Goal: Task Accomplishment & Management: Manage account settings

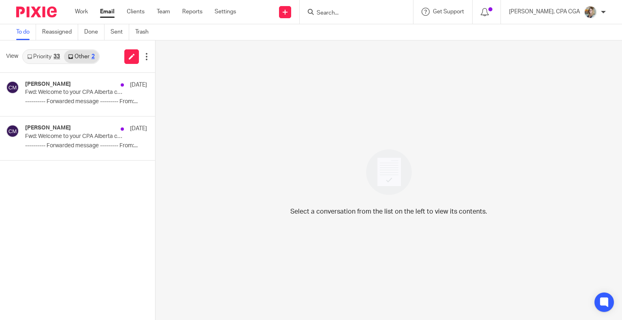
click at [360, 11] on input "Search" at bounding box center [352, 13] width 73 height 7
type input "n"
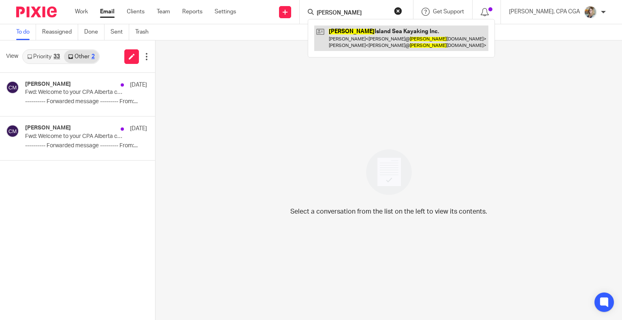
type input "bowen"
click at [368, 38] on link at bounding box center [401, 38] width 174 height 25
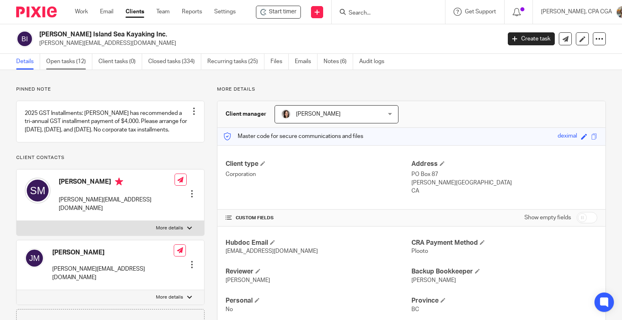
click at [75, 64] on link "Open tasks (12)" at bounding box center [69, 62] width 46 height 16
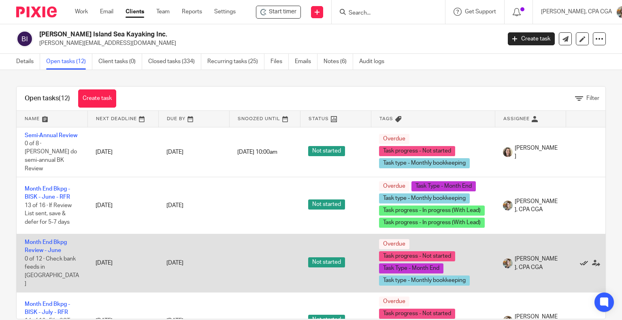
click at [585, 260] on icon at bounding box center [584, 264] width 8 height 8
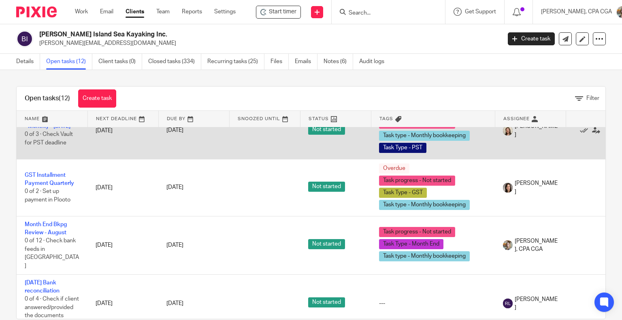
scroll to position [422, 0]
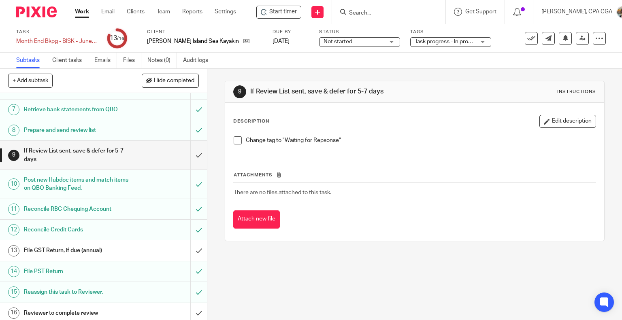
scroll to position [154, 0]
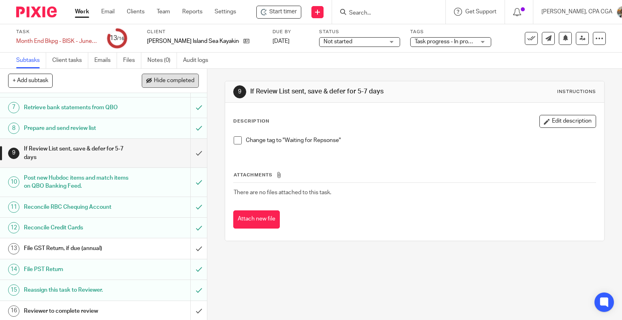
drag, startPoint x: 175, startPoint y: 85, endPoint x: 177, endPoint y: 74, distance: 11.5
click at [175, 85] on button "Hide completed" at bounding box center [170, 81] width 57 height 14
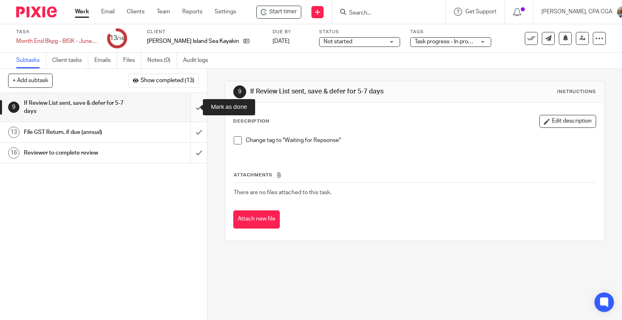
click at [189, 106] on input "submit" at bounding box center [103, 107] width 207 height 29
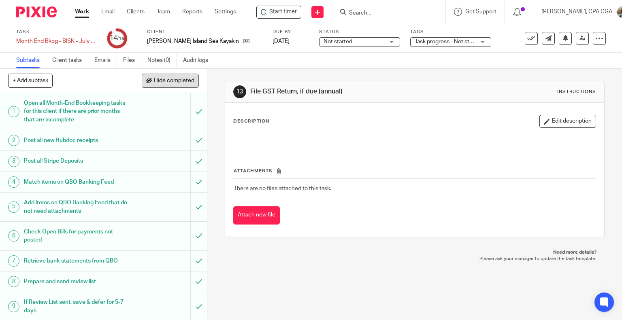
click at [177, 79] on span "Hide completed" at bounding box center [174, 81] width 41 height 6
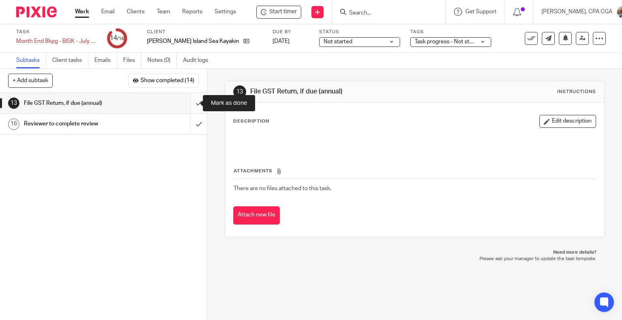
click at [190, 102] on input "submit" at bounding box center [103, 103] width 207 height 20
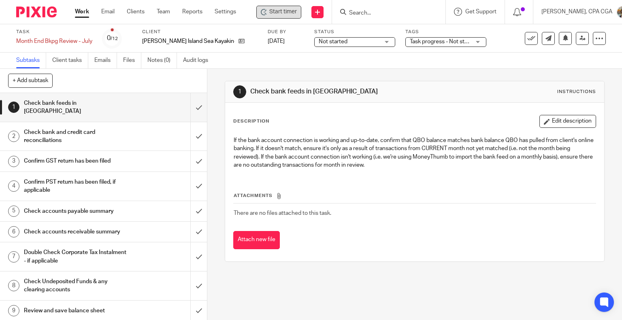
click at [282, 13] on span "Start timer" at bounding box center [283, 12] width 28 height 9
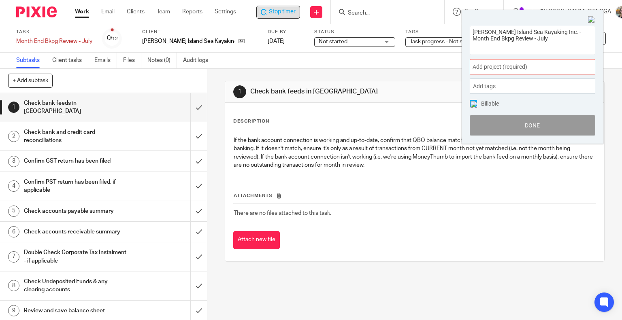
click at [522, 68] on span "Add project (required) :" at bounding box center [524, 67] width 102 height 9
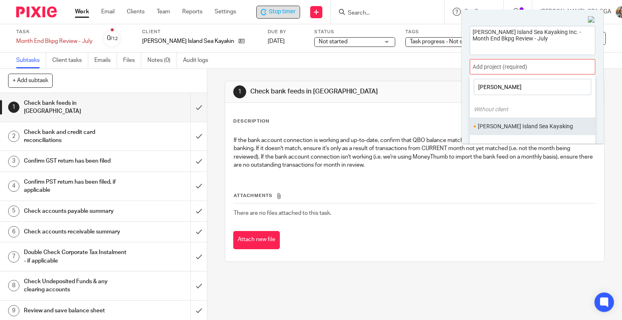
type input "bowe"
click at [525, 126] on li "Bowen Island Sea Kayaking" at bounding box center [531, 126] width 106 height 9
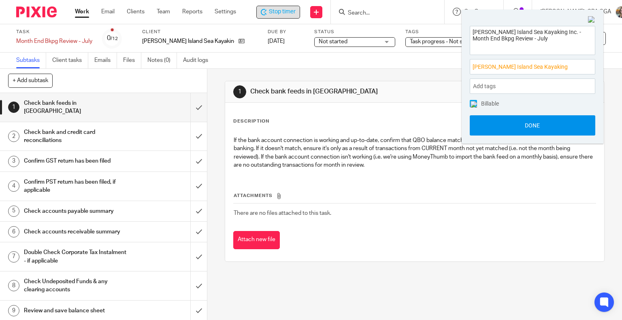
click at [548, 128] on button "Done" at bounding box center [533, 125] width 126 height 20
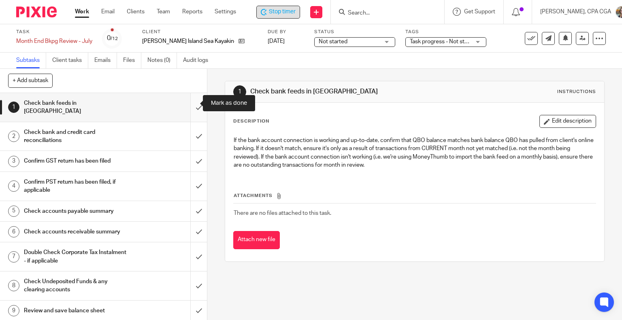
click at [191, 104] on input "submit" at bounding box center [103, 107] width 207 height 29
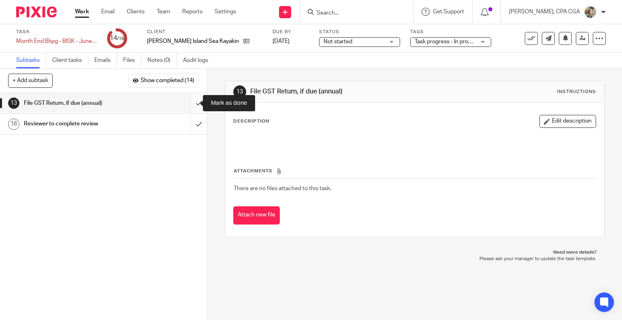
click at [191, 102] on input "submit" at bounding box center [103, 103] width 207 height 20
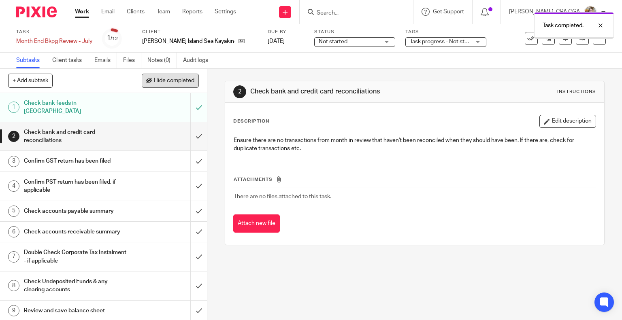
click at [168, 78] on span "Hide completed" at bounding box center [174, 81] width 41 height 6
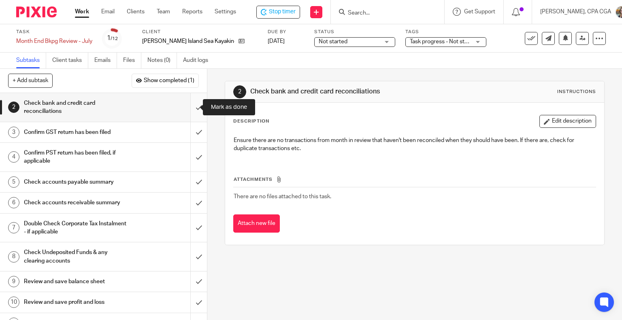
click at [191, 107] on input "submit" at bounding box center [103, 107] width 207 height 29
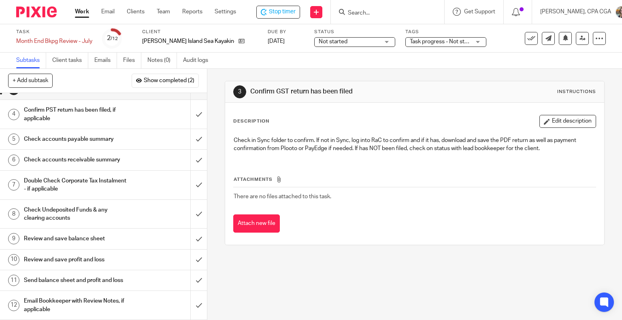
scroll to position [21, 0]
click at [68, 280] on h1 "Send balance sheet and profit and loss" at bounding box center [77, 281] width 106 height 12
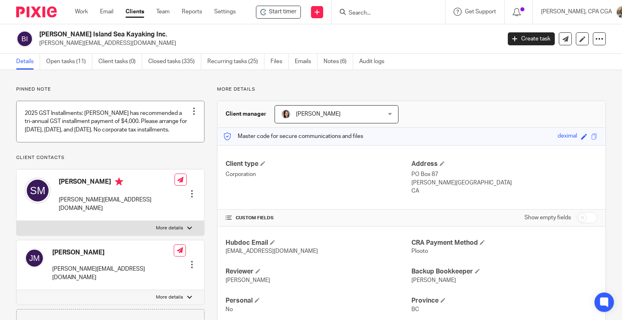
click at [114, 126] on link at bounding box center [111, 121] width 188 height 41
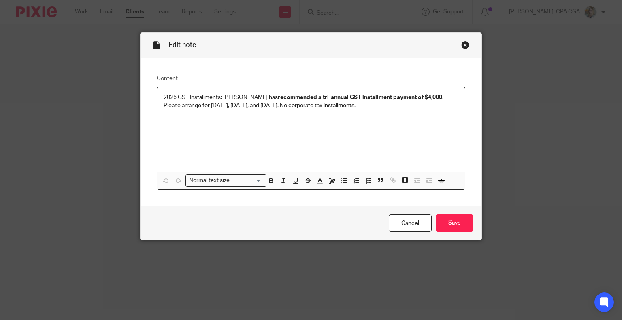
click at [461, 47] on div "Close this dialog window" at bounding box center [465, 45] width 8 height 8
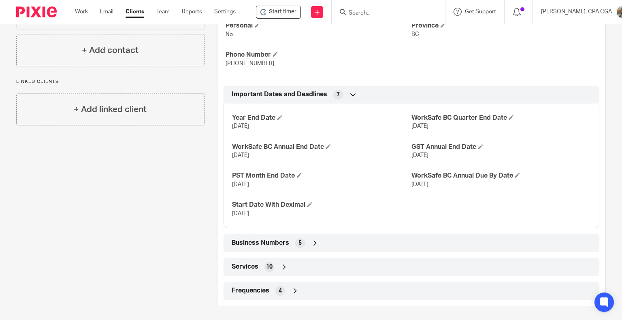
scroll to position [277, 0]
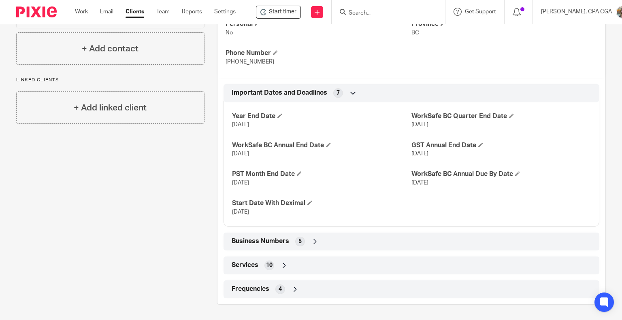
click at [313, 241] on icon at bounding box center [315, 242] width 8 height 8
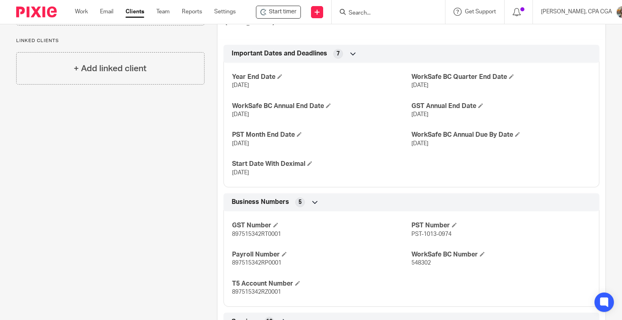
scroll to position [318, 0]
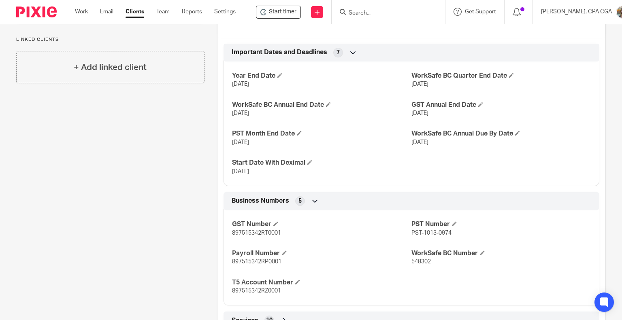
click at [241, 231] on span "897515342RT0001" at bounding box center [256, 233] width 49 height 6
copy span "897515342RT0001"
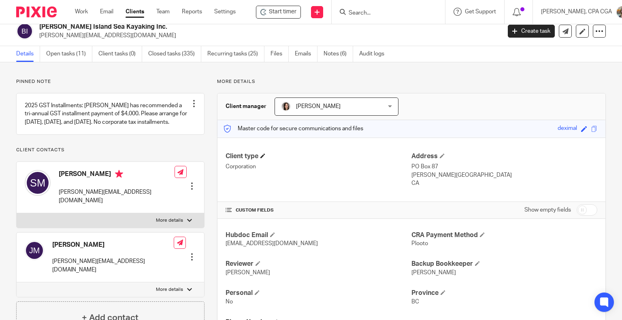
scroll to position [0, 0]
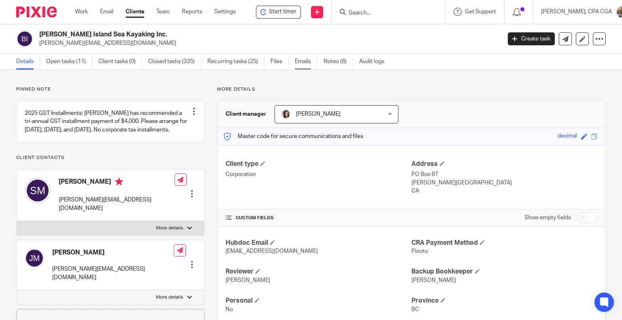
click at [300, 60] on link "Emails" at bounding box center [306, 62] width 23 height 16
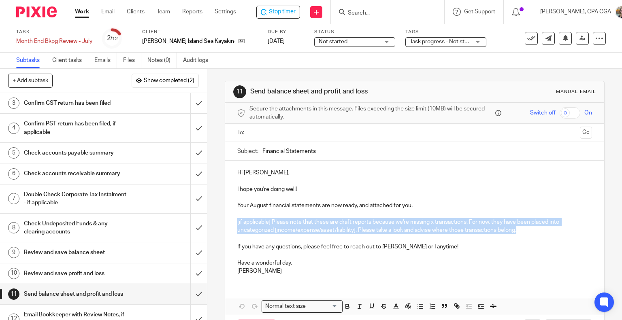
drag, startPoint x: 463, startPoint y: 230, endPoint x: 226, endPoint y: 223, distance: 237.1
click at [226, 223] on div "Hi [PERSON_NAME], I hope you're doing well! Your August financial statements ar…" at bounding box center [415, 221] width 380 height 121
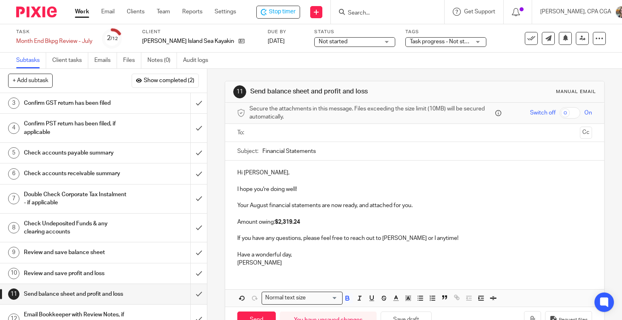
click at [234, 223] on div "Hi Steve, I hope you're doing well! Your August financial statements are now re…" at bounding box center [415, 217] width 380 height 113
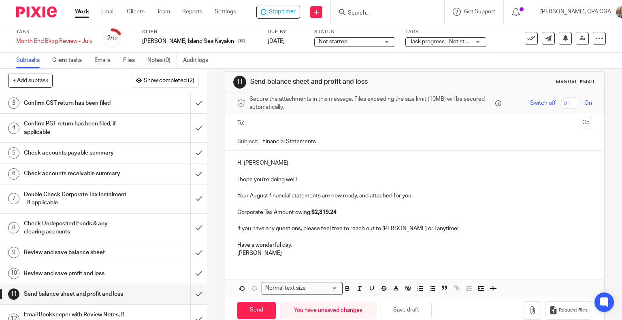
scroll to position [24, 0]
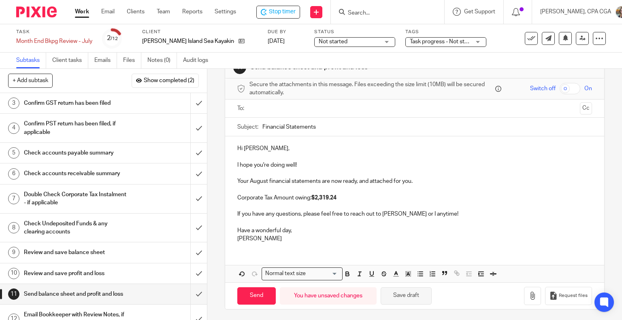
click at [403, 294] on button "Save draft" at bounding box center [406, 296] width 51 height 17
click at [324, 196] on strong "$2,319.24" at bounding box center [324, 198] width 25 height 6
copy strong "2,319.24"
click at [345, 198] on p "Corporate Tax Amount owing: $2,319.24" at bounding box center [414, 198] width 355 height 8
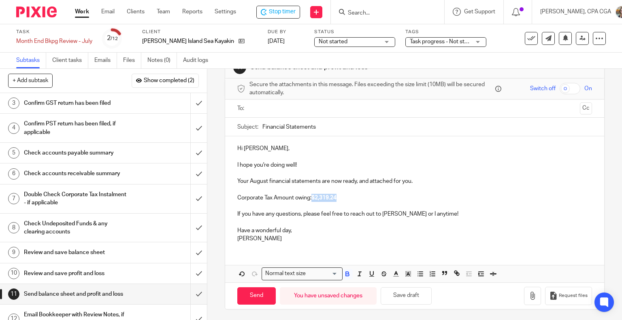
drag, startPoint x: 342, startPoint y: 198, endPoint x: 313, endPoint y: 198, distance: 28.8
click at [313, 198] on p "Corporate Tax Amount owing: $2,319.24" at bounding box center [414, 198] width 355 height 8
copy strong "$2,319.24"
click at [358, 197] on p "Corporate Tax Amount owing: $2,319.24" at bounding box center [414, 198] width 355 height 8
drag, startPoint x: 348, startPoint y: 200, endPoint x: 236, endPoint y: 199, distance: 112.6
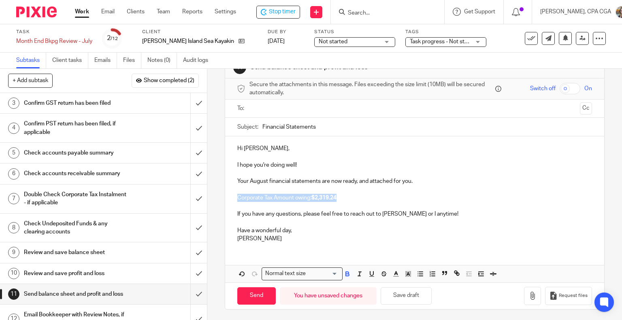
click at [237, 199] on p "Corporate Tax Amount owing: $2,319.24" at bounding box center [414, 198] width 355 height 8
click at [237, 198] on p "GST Installment of $4,000" at bounding box center [414, 198] width 355 height 8
click at [341, 198] on p "2nd GST Installment of $4,000" at bounding box center [414, 198] width 355 height 8
click at [395, 294] on button "Save draft" at bounding box center [406, 296] width 51 height 17
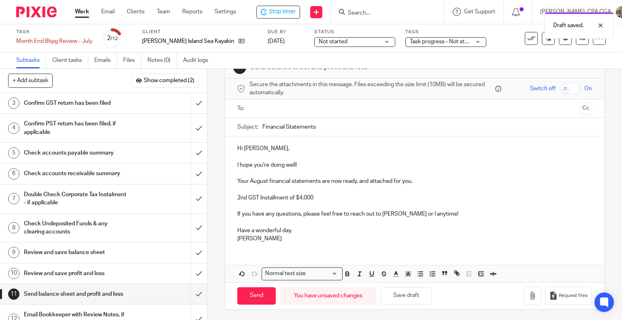
drag, startPoint x: 319, startPoint y: 196, endPoint x: 294, endPoint y: 196, distance: 25.5
click at [294, 196] on p "2nd GST Installment of $4,000" at bounding box center [414, 198] width 355 height 8
click at [349, 204] on p at bounding box center [414, 206] width 355 height 8
click at [191, 102] on input "submit" at bounding box center [103, 103] width 207 height 20
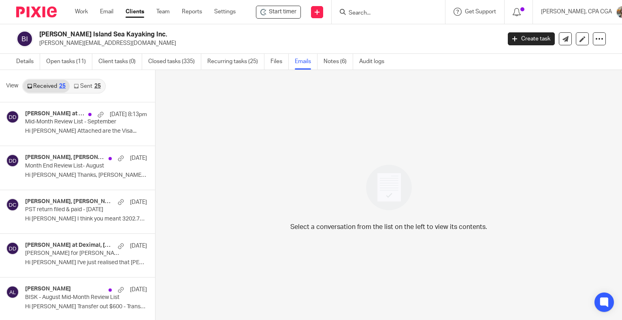
click at [598, 147] on div "Select a conversation from the list on the left to view its contents." at bounding box center [389, 196] width 467 height 252
click at [92, 87] on link "Sent 25" at bounding box center [87, 86] width 35 height 13
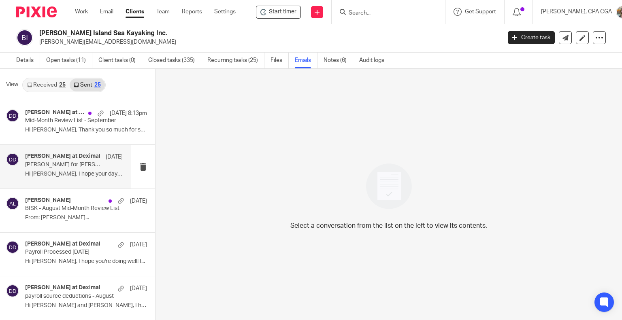
click at [69, 174] on p "Hi Josie, I hope your day is going well so..." at bounding box center [74, 174] width 98 height 7
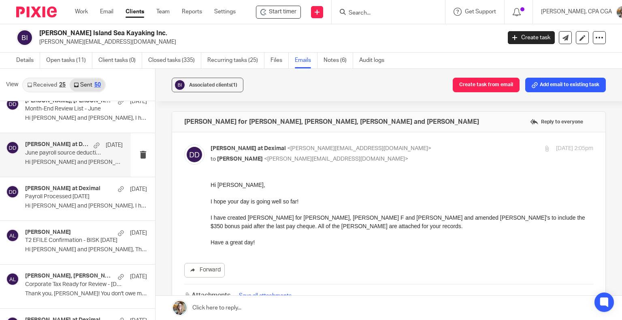
scroll to position [851, 0]
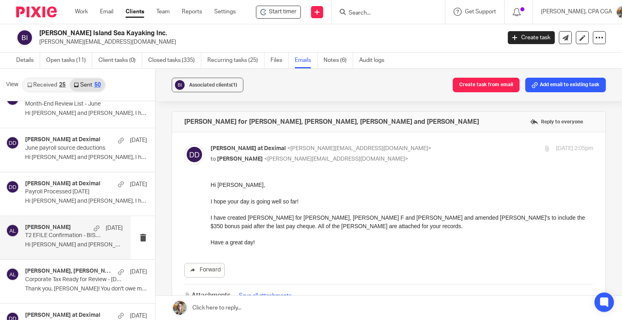
click at [66, 239] on div "Alicia Loewen Jun 24 T2 EFILE Confirmation - BISK Dec 31 2024 Hi Steve and Josi…" at bounding box center [74, 237] width 98 height 27
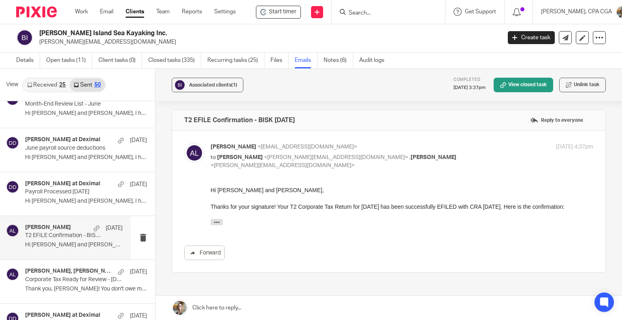
scroll to position [0, 0]
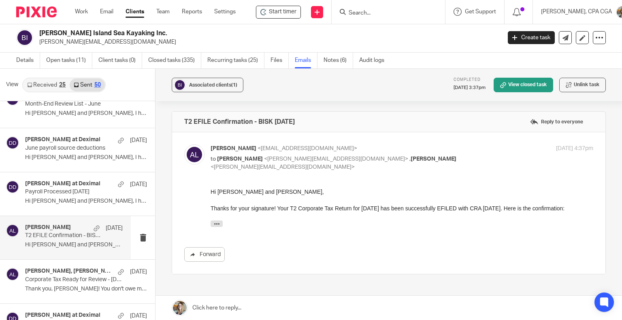
drag, startPoint x: 599, startPoint y: 229, endPoint x: 585, endPoint y: 218, distance: 18.2
click at [599, 229] on div "Associated clients (1) Completed Jun 24, 2025 3:37pm View closed task Unlink ta…" at bounding box center [389, 195] width 467 height 252
click at [337, 57] on link "Notes (6)" at bounding box center [339, 61] width 30 height 16
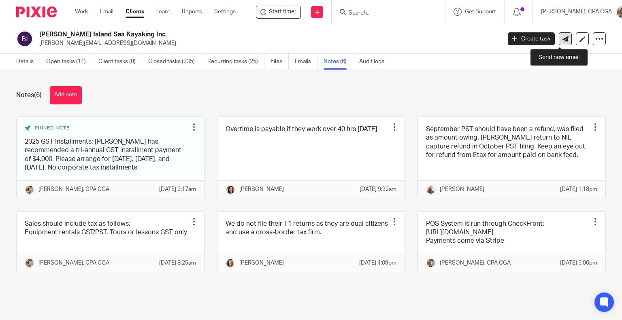
click at [559, 43] on link at bounding box center [565, 38] width 13 height 13
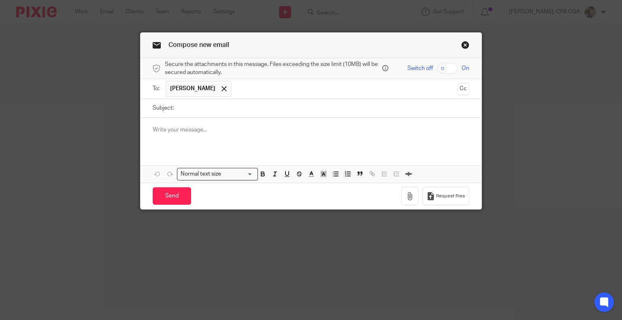
click at [235, 87] on input "text" at bounding box center [344, 89] width 219 height 16
click at [198, 113] on input "Subject:" at bounding box center [324, 108] width 292 height 18
type input "C"
type input "2024 Corp Tax Owing"
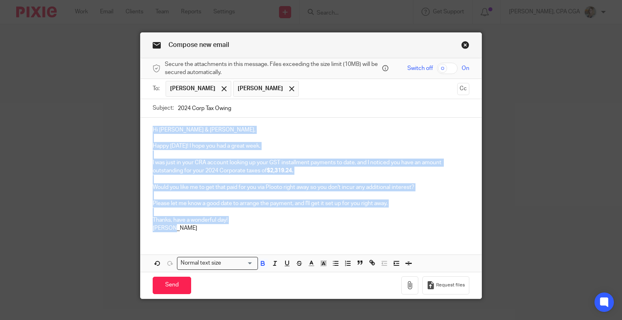
drag, startPoint x: 178, startPoint y: 228, endPoint x: 142, endPoint y: 113, distance: 120.7
click at [142, 113] on form "Secure the attachments in this message. Files exceeding the size limit (10MB) w…" at bounding box center [311, 178] width 341 height 241
copy div "Hi [PERSON_NAME] & [PERSON_NAME], Happy [DATE]! I hope you had a great week. I …"
click at [463, 42] on link "Close this dialog window" at bounding box center [465, 46] width 8 height 11
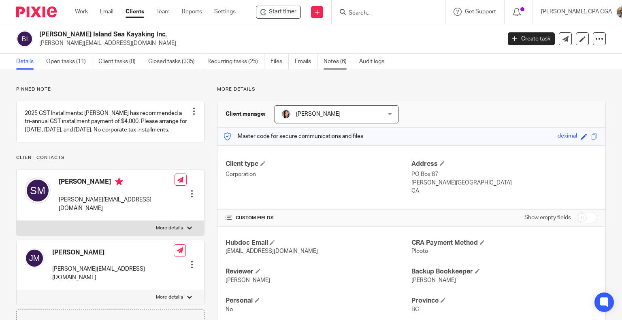
click at [339, 64] on link "Notes (6)" at bounding box center [339, 62] width 30 height 16
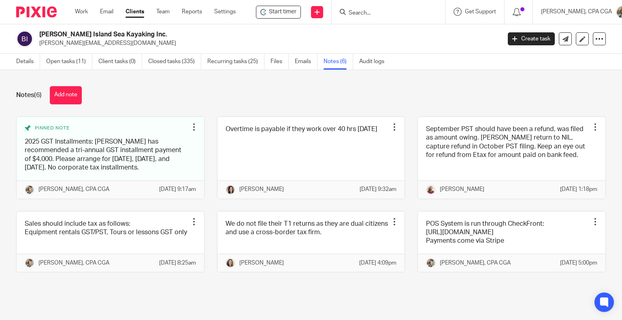
click at [76, 97] on button "Add note" at bounding box center [66, 95] width 32 height 18
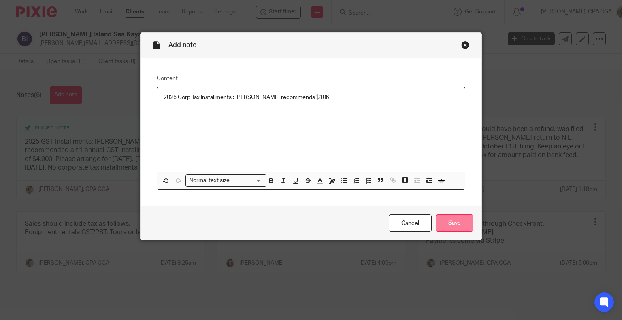
click at [453, 224] on input "Save" at bounding box center [455, 223] width 38 height 17
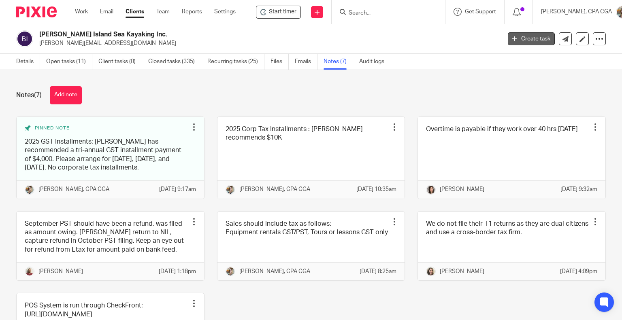
click at [526, 38] on link "Create task" at bounding box center [531, 38] width 47 height 13
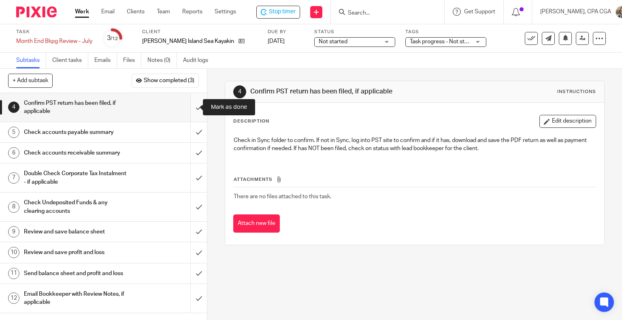
click at [190, 107] on input "submit" at bounding box center [103, 107] width 207 height 29
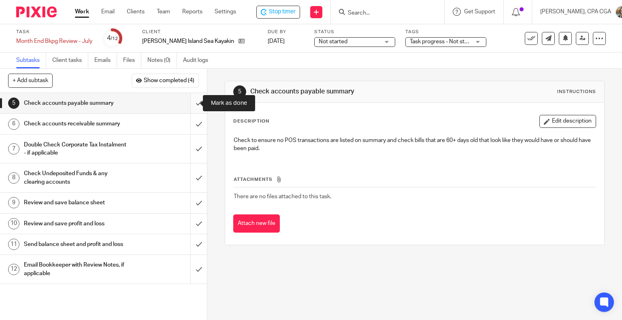
click at [191, 105] on input "submit" at bounding box center [103, 103] width 207 height 20
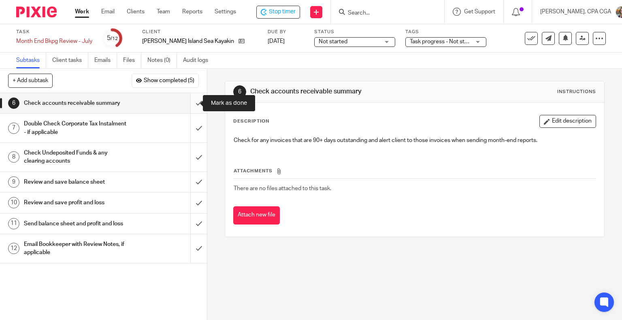
click at [190, 102] on input "submit" at bounding box center [103, 103] width 207 height 20
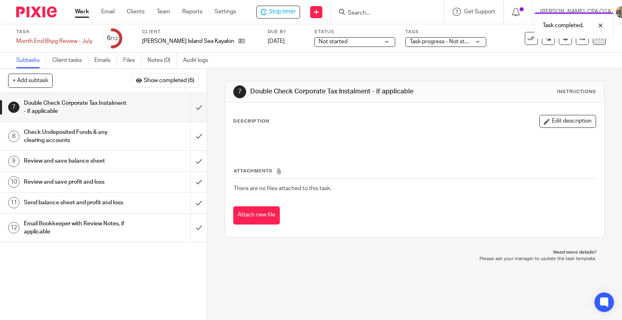
click at [593, 44] on div at bounding box center [599, 38] width 13 height 13
click at [478, 55] on div "Subtasks Client tasks Emails Files Notes (0) Audit logs" at bounding box center [311, 61] width 622 height 16
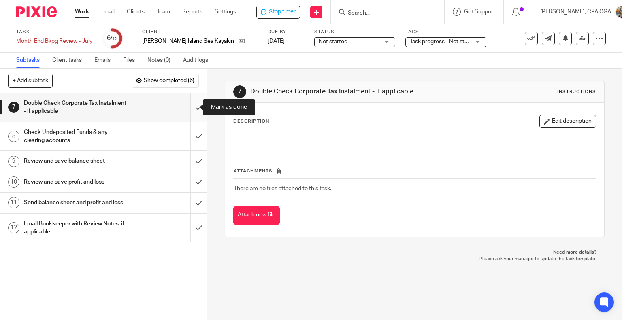
click at [188, 107] on input "submit" at bounding box center [103, 107] width 207 height 29
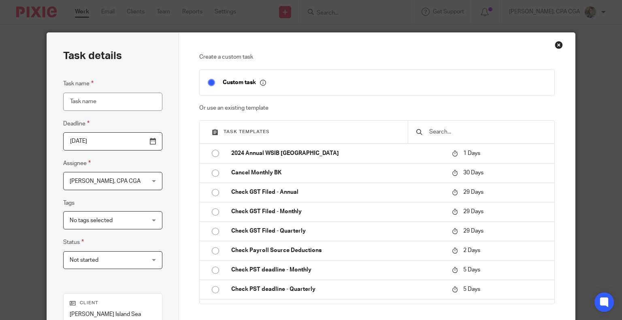
click at [115, 101] on input "Task name" at bounding box center [112, 102] width 99 height 18
type input "AR End of Season Cleanup"
click at [133, 181] on span "[PERSON_NAME], CPA CGA" at bounding box center [105, 182] width 71 height 6
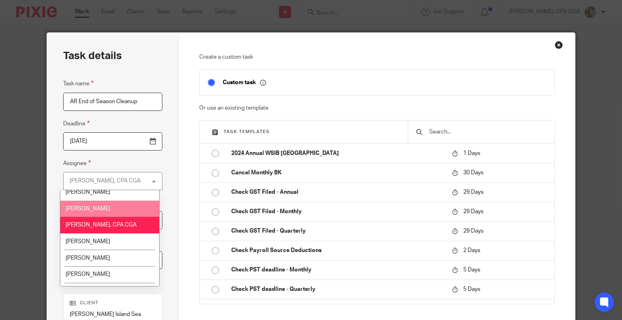
scroll to position [41, 0]
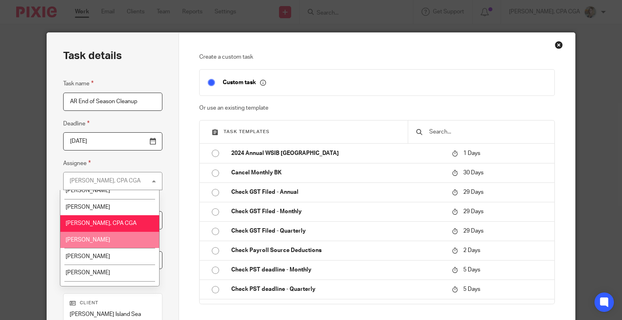
click at [87, 243] on span "Danielle Collyer" at bounding box center [88, 240] width 45 height 6
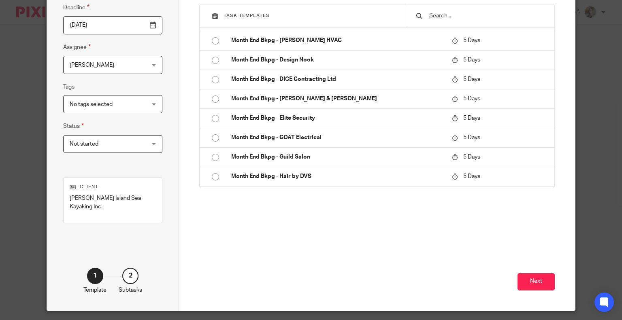
scroll to position [131, 0]
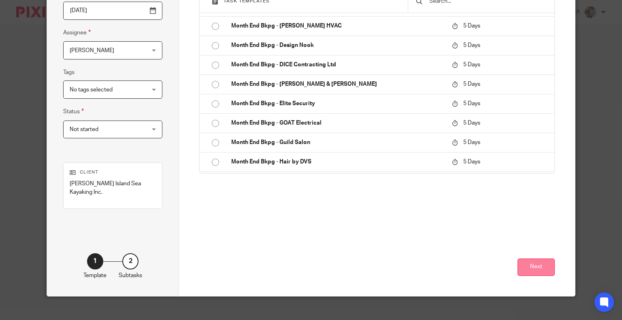
click at [527, 260] on button "Next" at bounding box center [536, 267] width 37 height 17
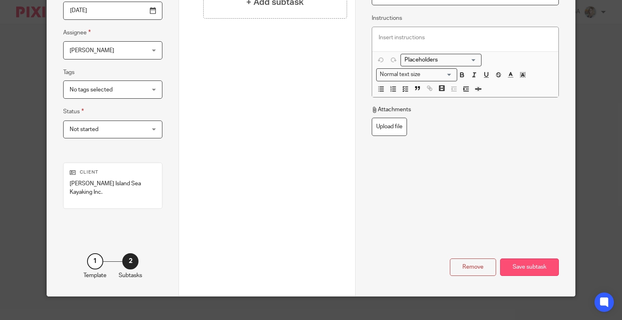
click at [530, 260] on div "Save subtask" at bounding box center [529, 267] width 59 height 17
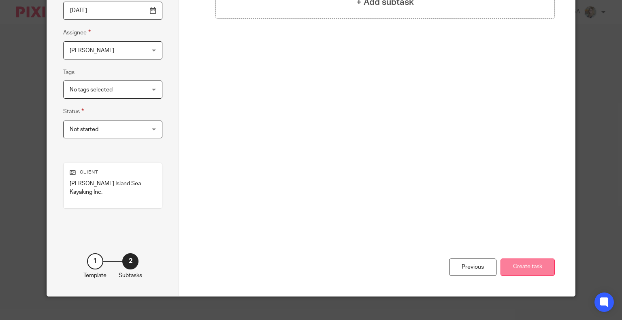
click at [525, 259] on button "Create task" at bounding box center [528, 267] width 54 height 17
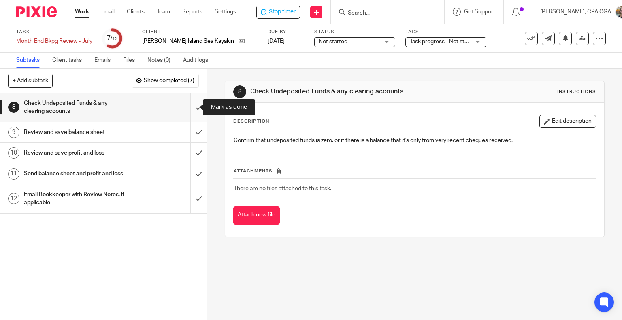
click at [191, 108] on input "submit" at bounding box center [103, 107] width 207 height 29
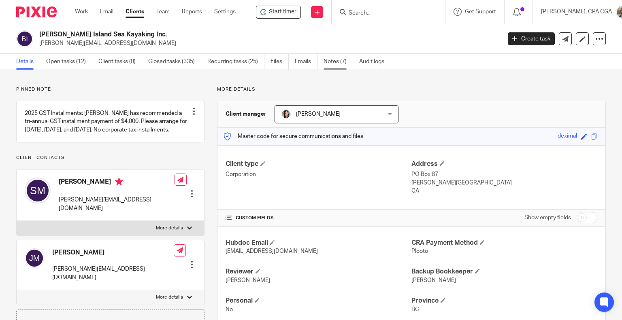
click at [331, 59] on link "Notes (7)" at bounding box center [339, 62] width 30 height 16
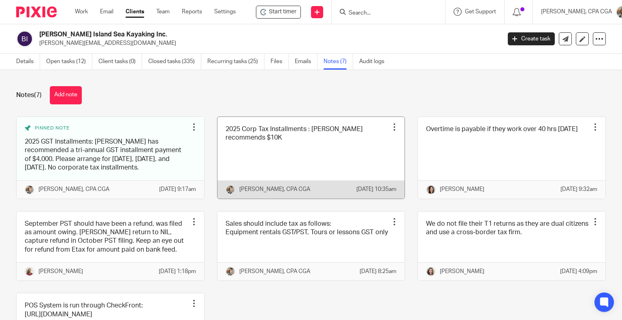
click at [305, 148] on link at bounding box center [312, 158] width 188 height 82
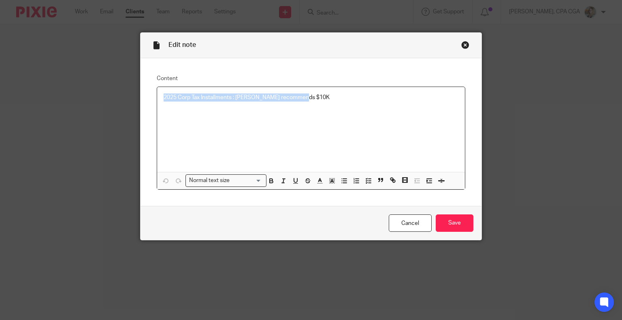
drag, startPoint x: 312, startPoint y: 98, endPoint x: 144, endPoint y: 93, distance: 167.4
click at [144, 93] on div "Content 2025 Corp Tax Installments : Alicia recommends $10K Normal text size Lo…" at bounding box center [311, 132] width 341 height 148
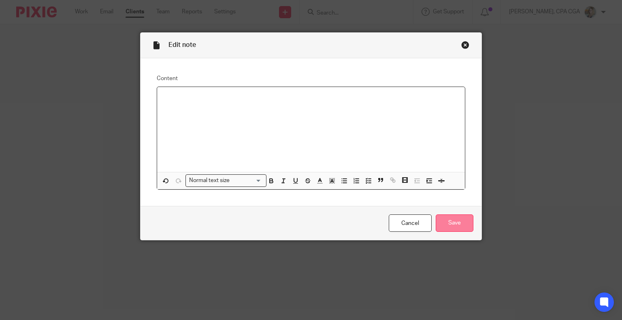
click at [444, 226] on input "Save" at bounding box center [455, 223] width 38 height 17
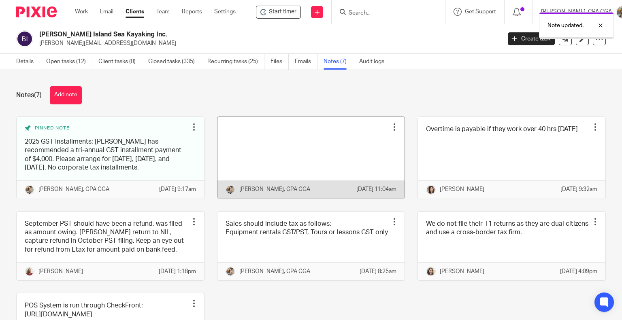
click at [391, 126] on div at bounding box center [395, 127] width 8 height 8
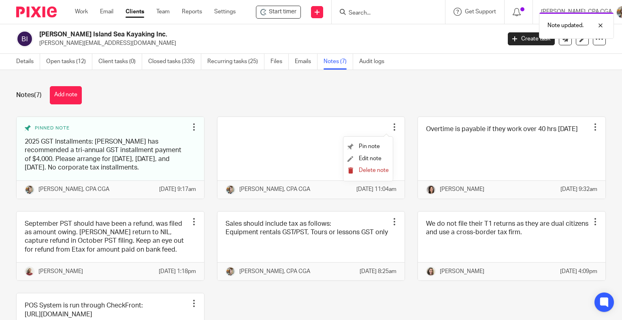
click at [367, 171] on span "Delete note" at bounding box center [374, 171] width 30 height 6
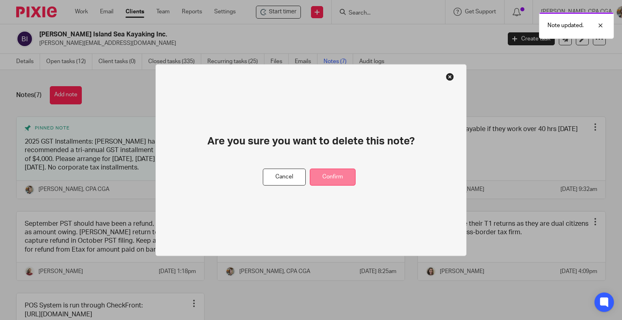
click at [332, 179] on button "Confirm" at bounding box center [333, 177] width 46 height 17
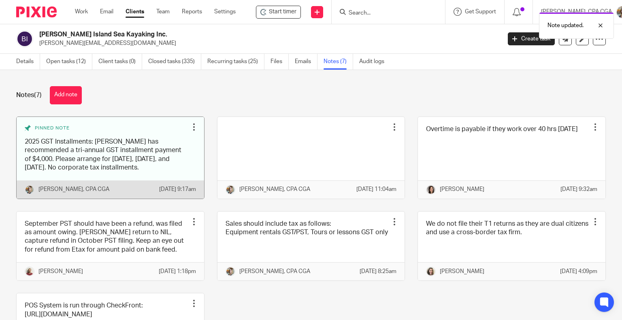
click at [62, 160] on link at bounding box center [111, 158] width 188 height 82
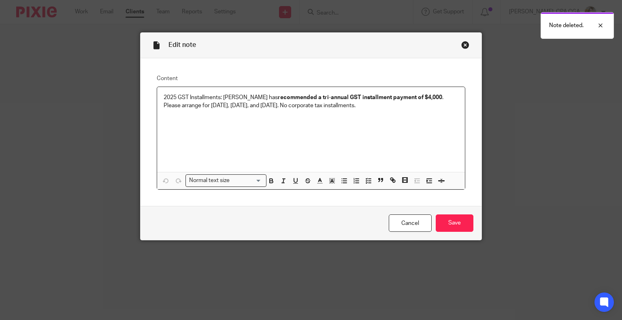
drag, startPoint x: 330, startPoint y: 107, endPoint x: 243, endPoint y: 105, distance: 86.7
click at [243, 105] on p "2025 GST Installments: [PERSON_NAME] has recommended a tri-annual GST installme…" at bounding box center [311, 102] width 295 height 17
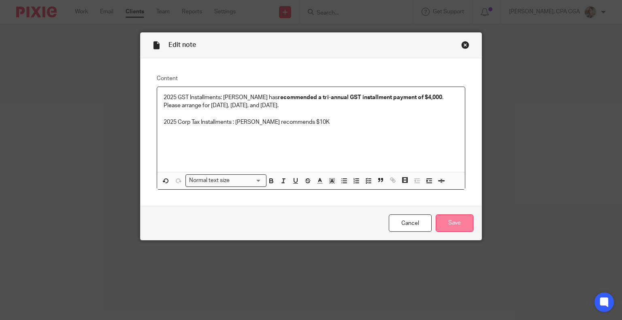
click at [462, 228] on input "Save" at bounding box center [455, 223] width 38 height 17
